Goal: Navigation & Orientation: Find specific page/section

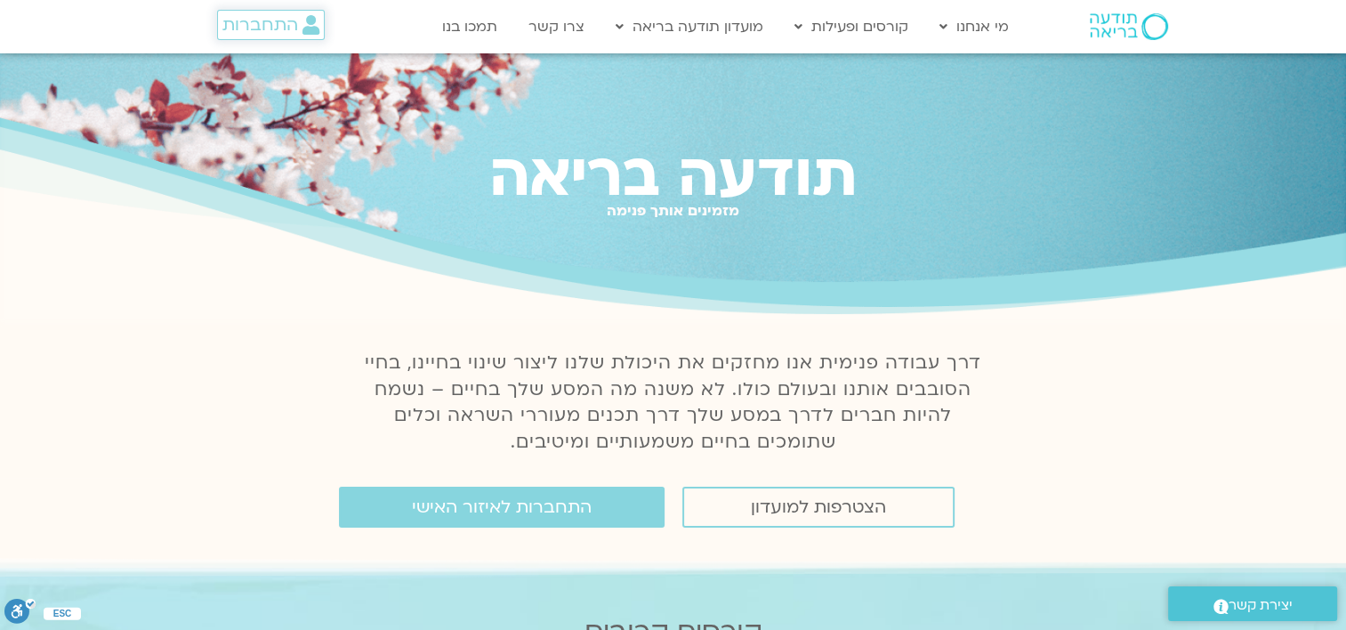
click at [266, 29] on span "התחברות" at bounding box center [260, 25] width 76 height 20
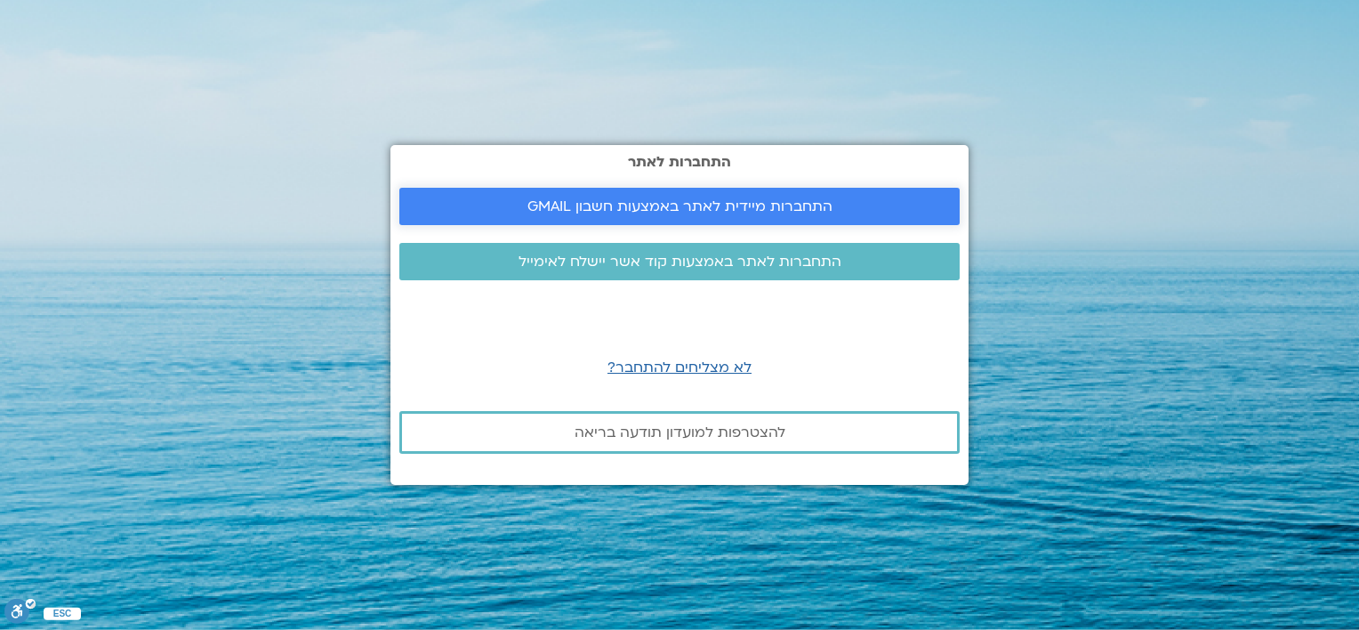
click at [681, 203] on span "התחברות מיידית לאתר באמצעות חשבון GMAIL" at bounding box center [680, 206] width 305 height 16
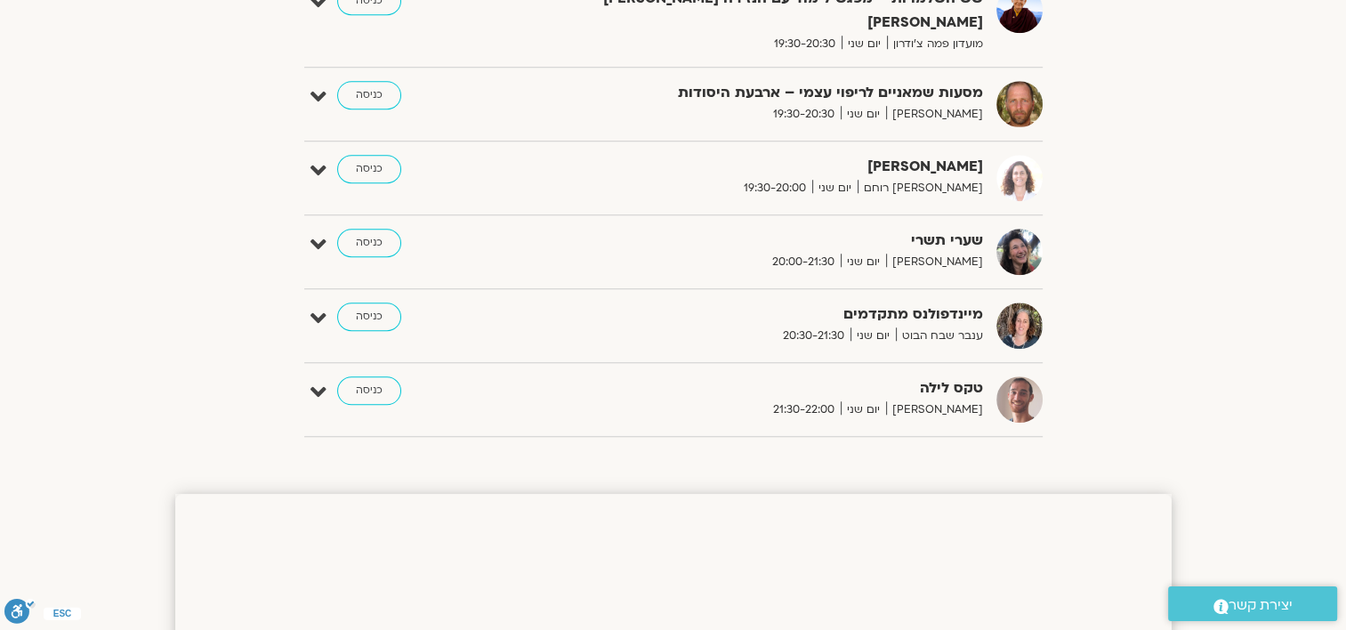
scroll to position [1512, 0]
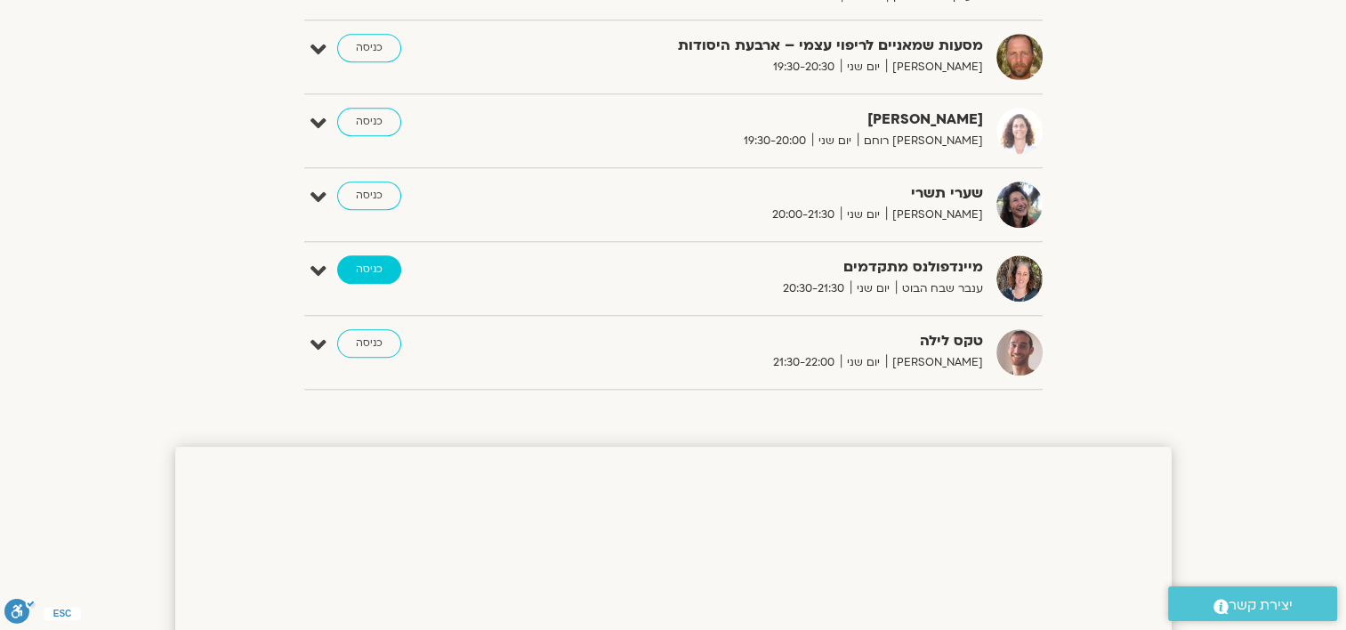
click at [371, 255] on link "כניסה" at bounding box center [369, 269] width 64 height 28
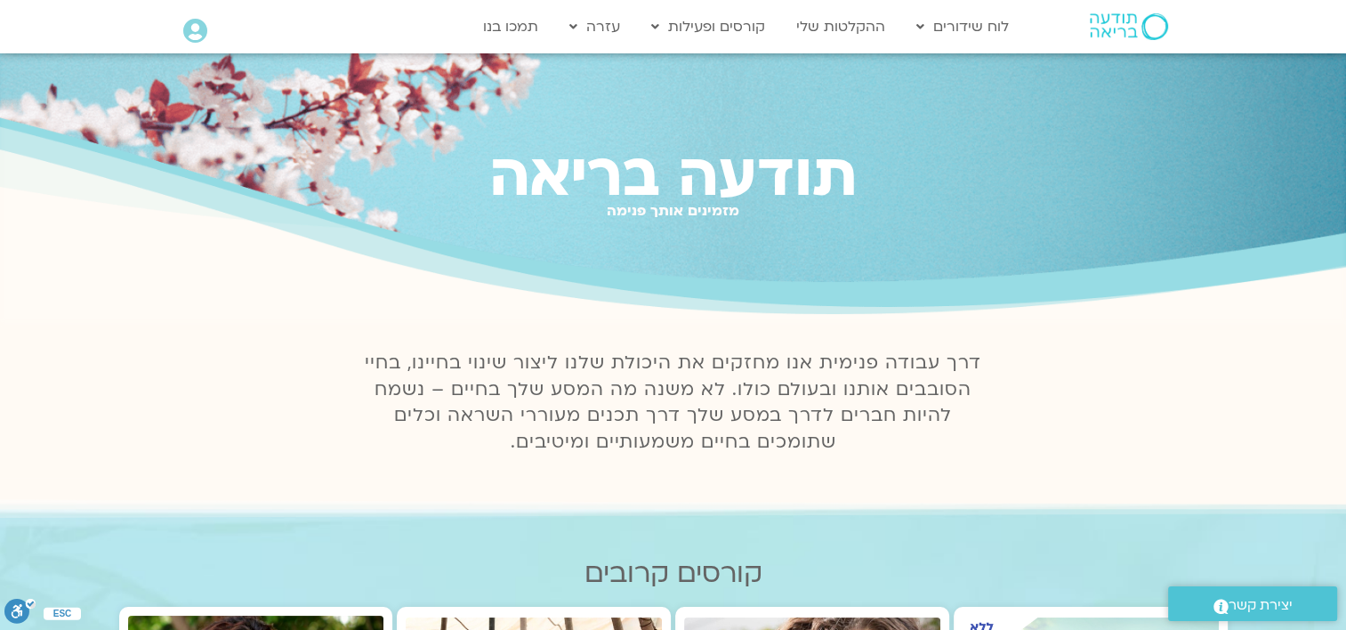
click at [196, 27] on icon at bounding box center [195, 31] width 24 height 25
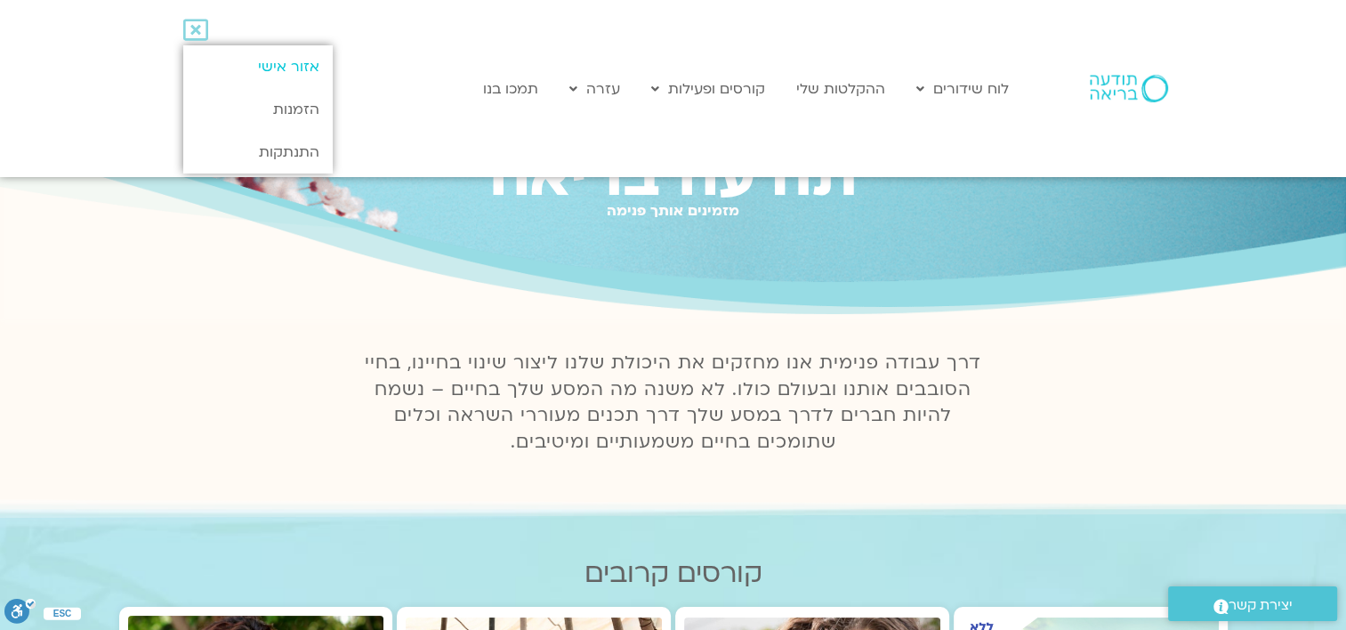
click at [288, 62] on link "אזור אישי" at bounding box center [257, 66] width 149 height 43
